Goal: Task Accomplishment & Management: Manage account settings

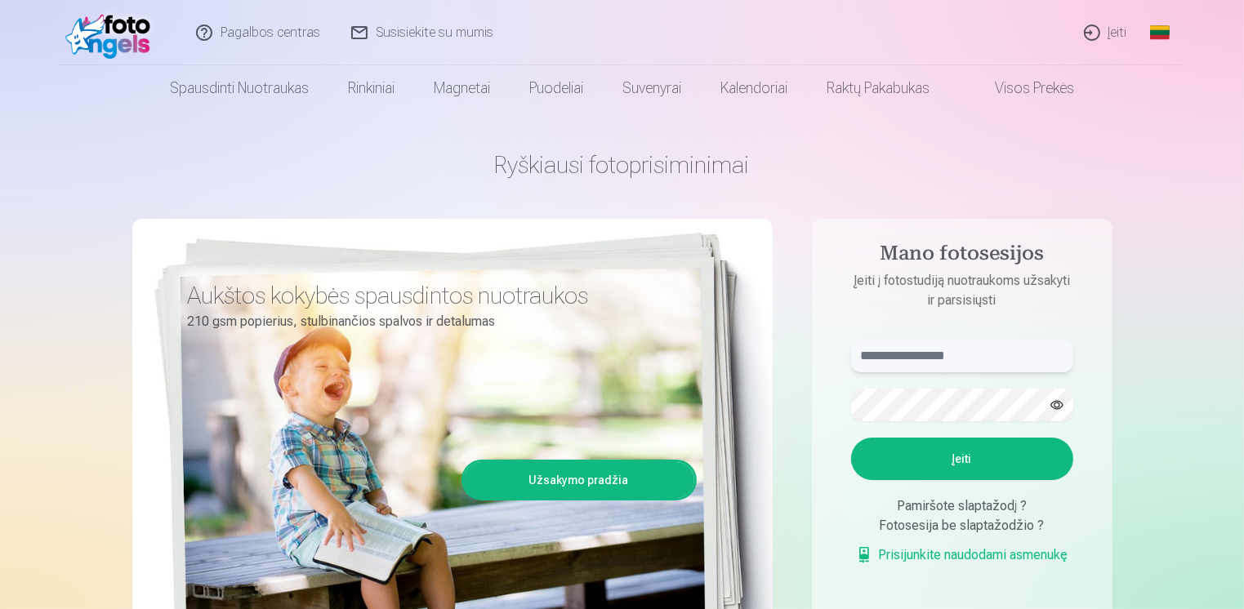
click at [959, 358] on input "text" at bounding box center [962, 356] width 222 height 33
type input "**********"
click at [957, 465] on button "Įeiti" at bounding box center [962, 459] width 222 height 42
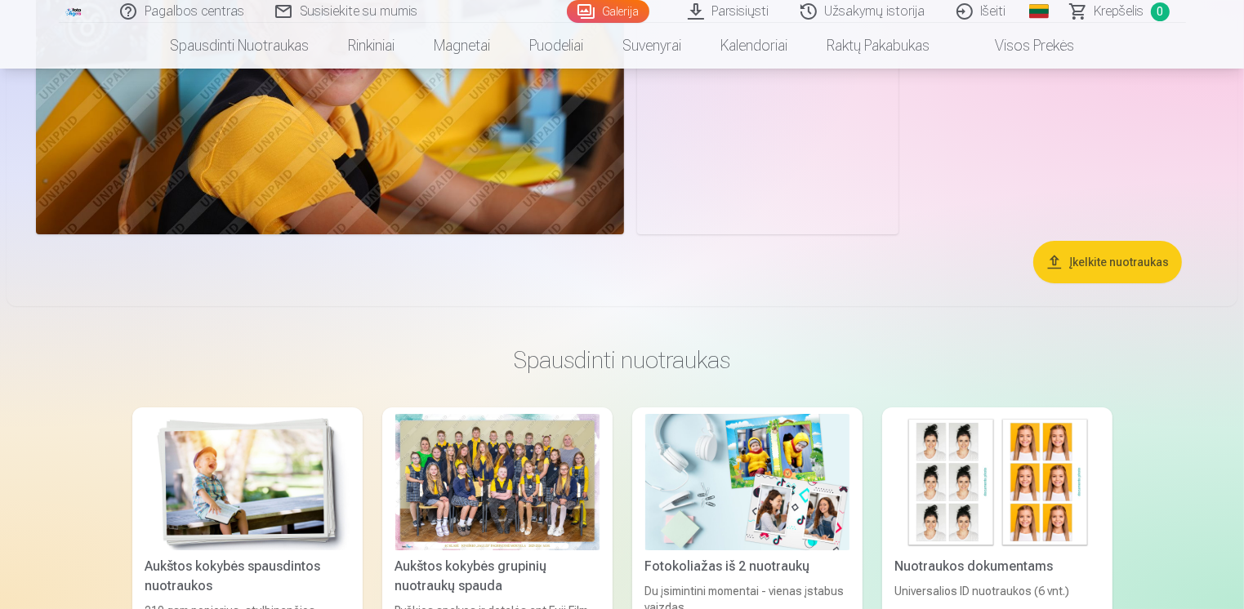
scroll to position [5846, 0]
